Goal: Transaction & Acquisition: Purchase product/service

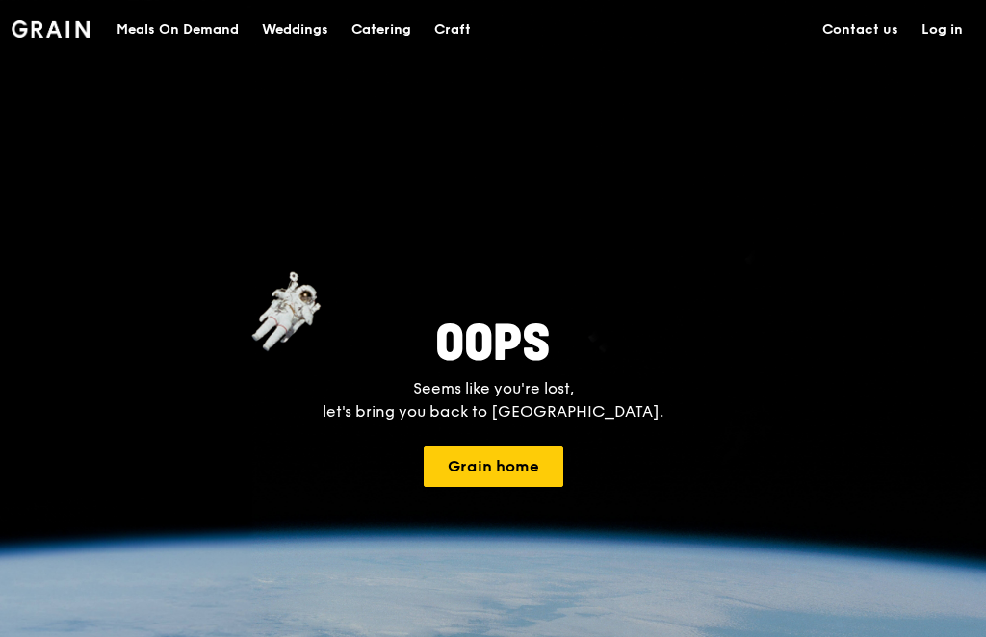
click at [533, 458] on button "Grain home" at bounding box center [494, 467] width 140 height 40
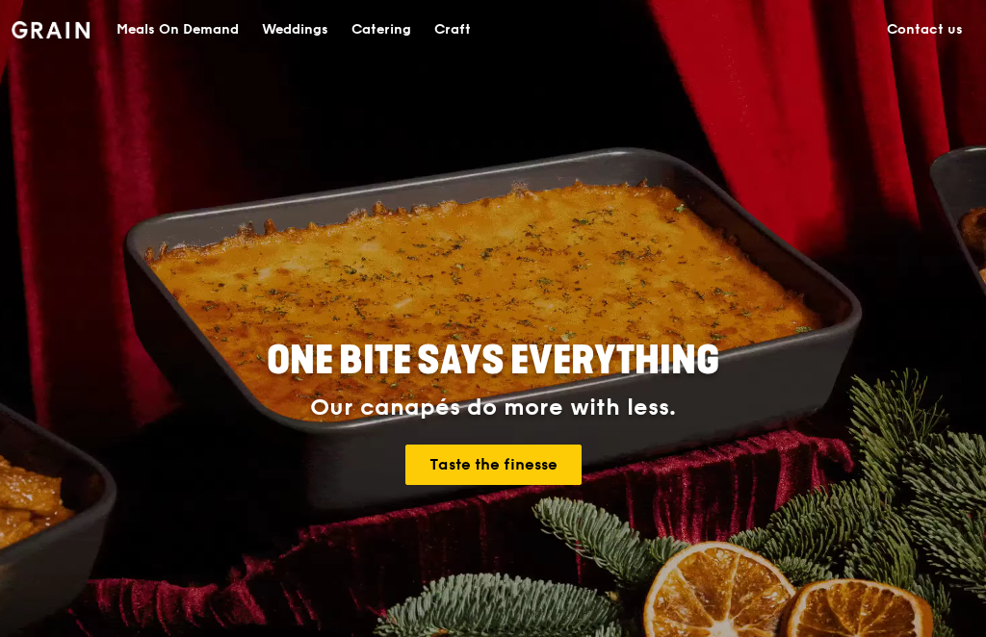
click at [386, 37] on div "Catering" at bounding box center [381, 30] width 60 height 58
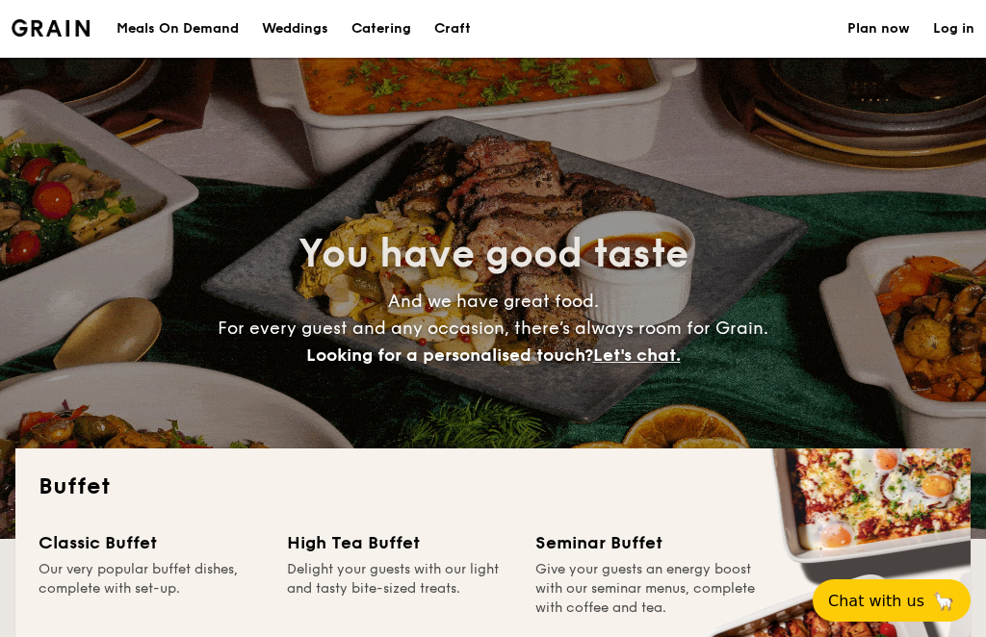
select select
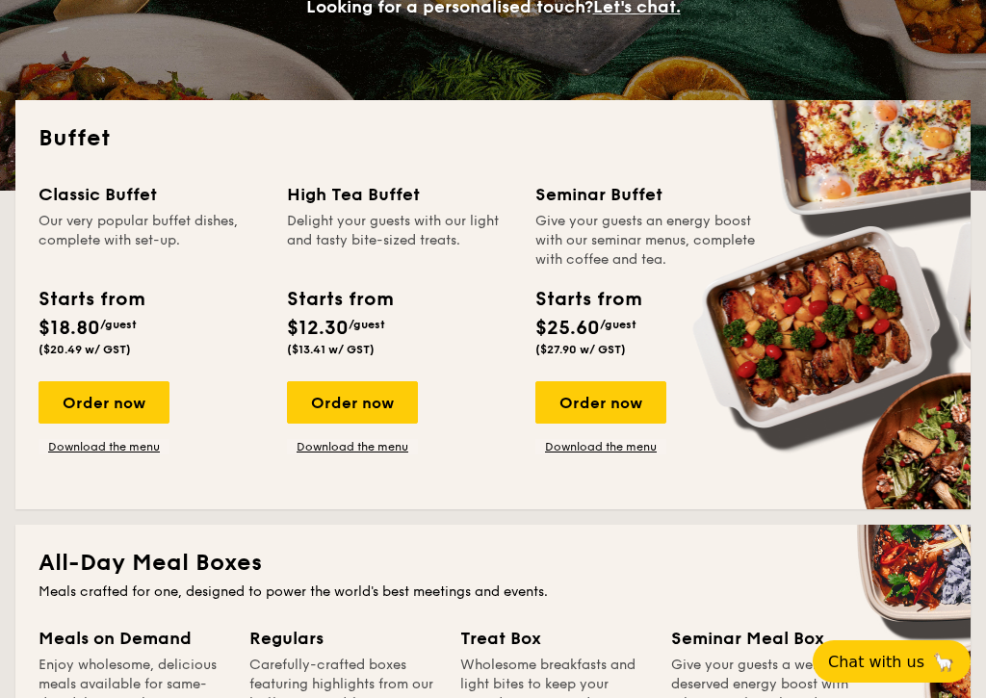
scroll to position [352, 0]
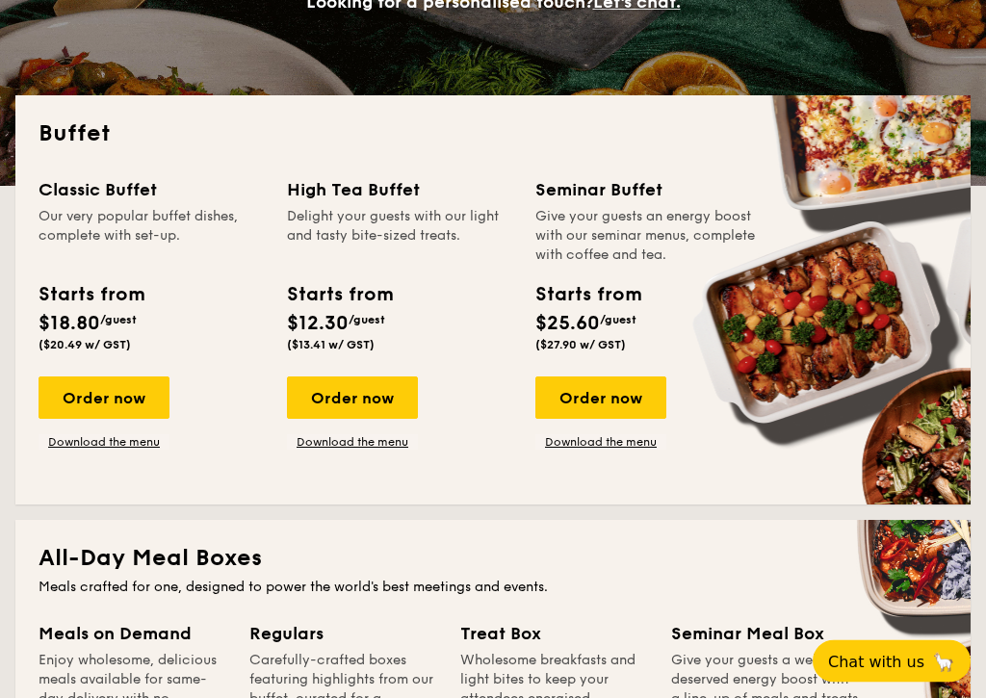
click at [62, 396] on div "Order now" at bounding box center [104, 398] width 131 height 42
